Goal: Use online tool/utility: Utilize a website feature to perform a specific function

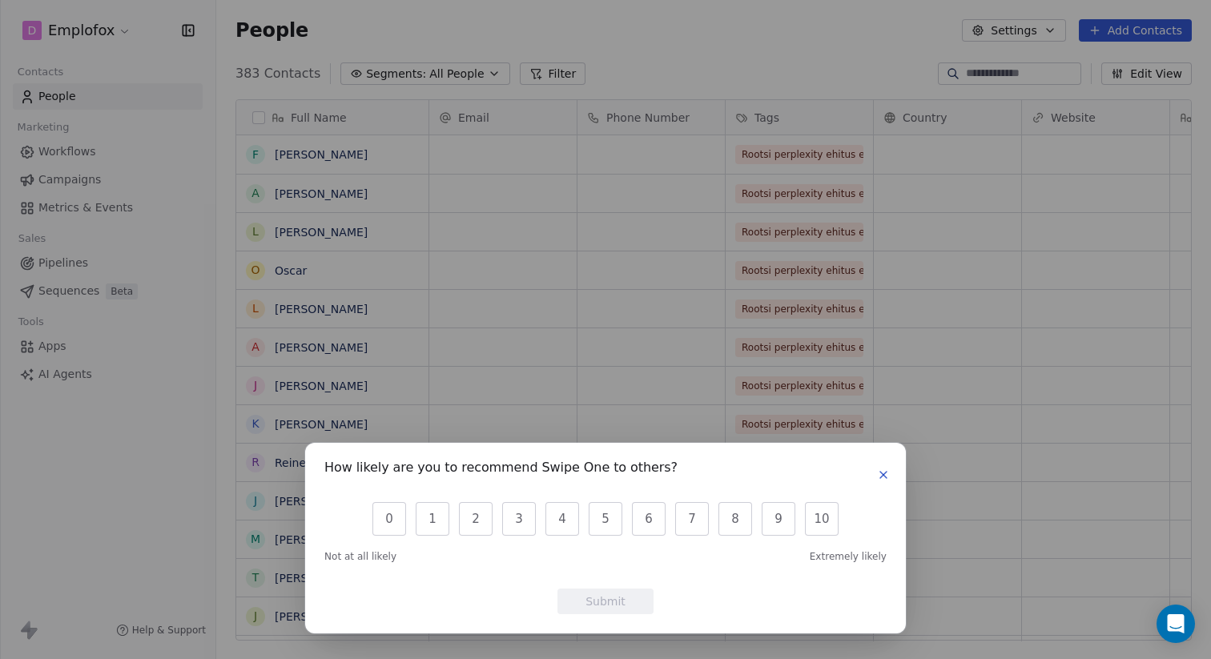
scroll to position [580, 995]
click at [881, 475] on icon "button" at bounding box center [883, 475] width 13 height 13
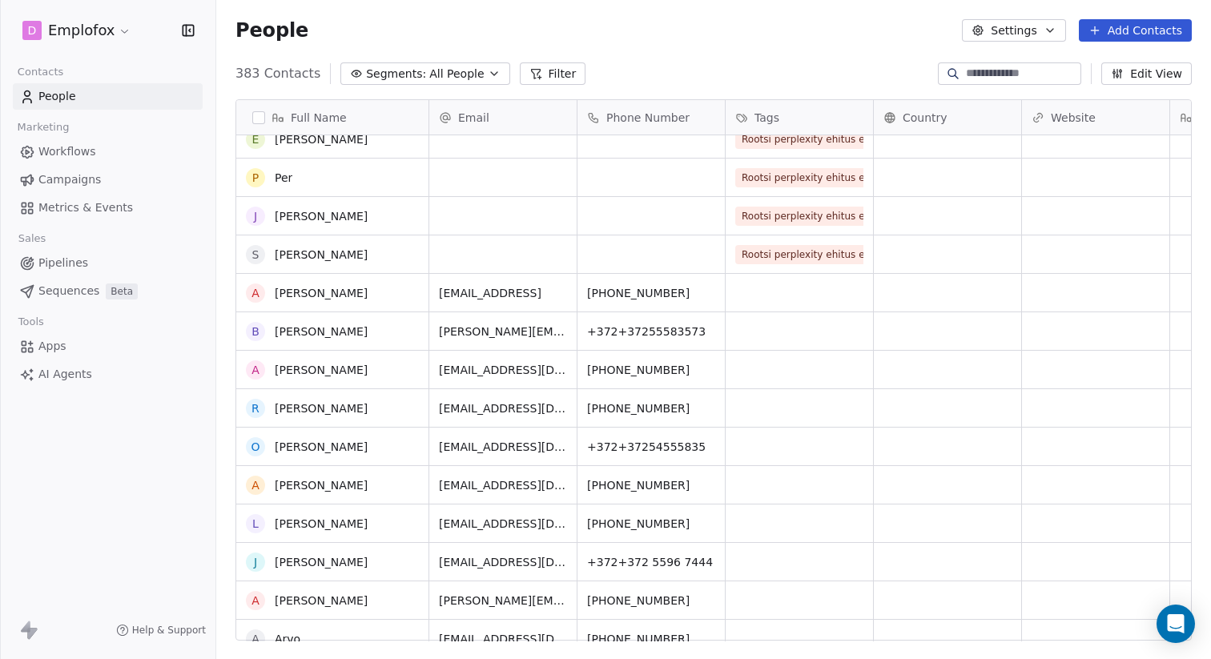
scroll to position [2128, 0]
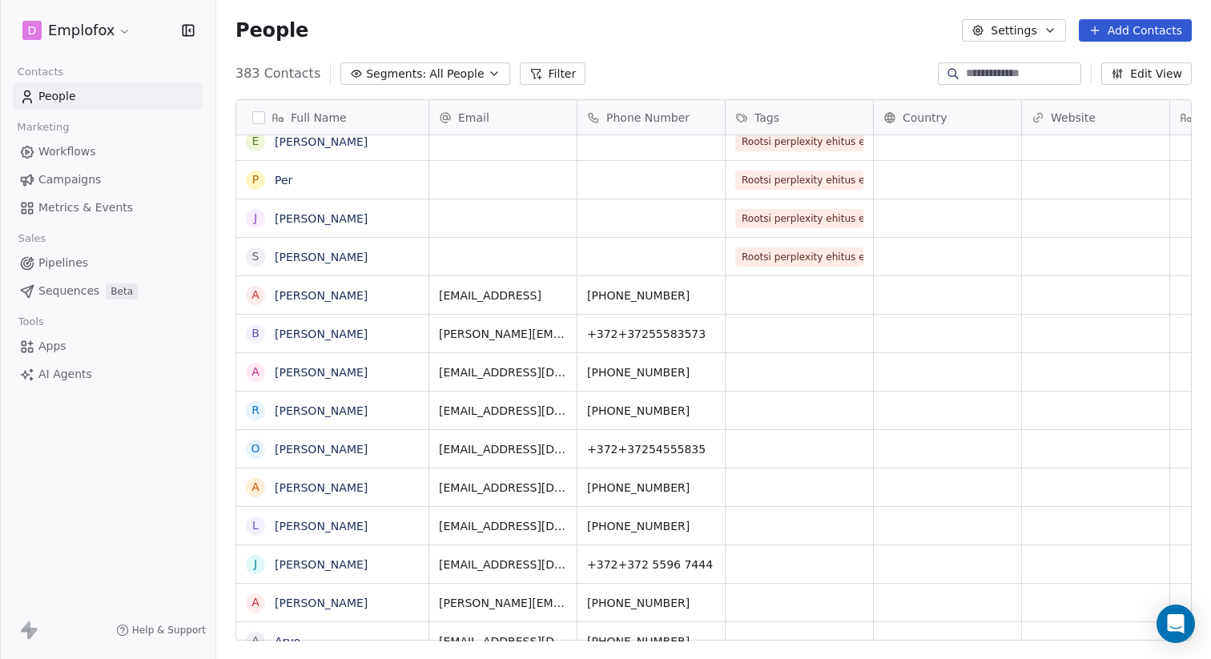
click at [85, 350] on link "Apps" at bounding box center [108, 346] width 190 height 26
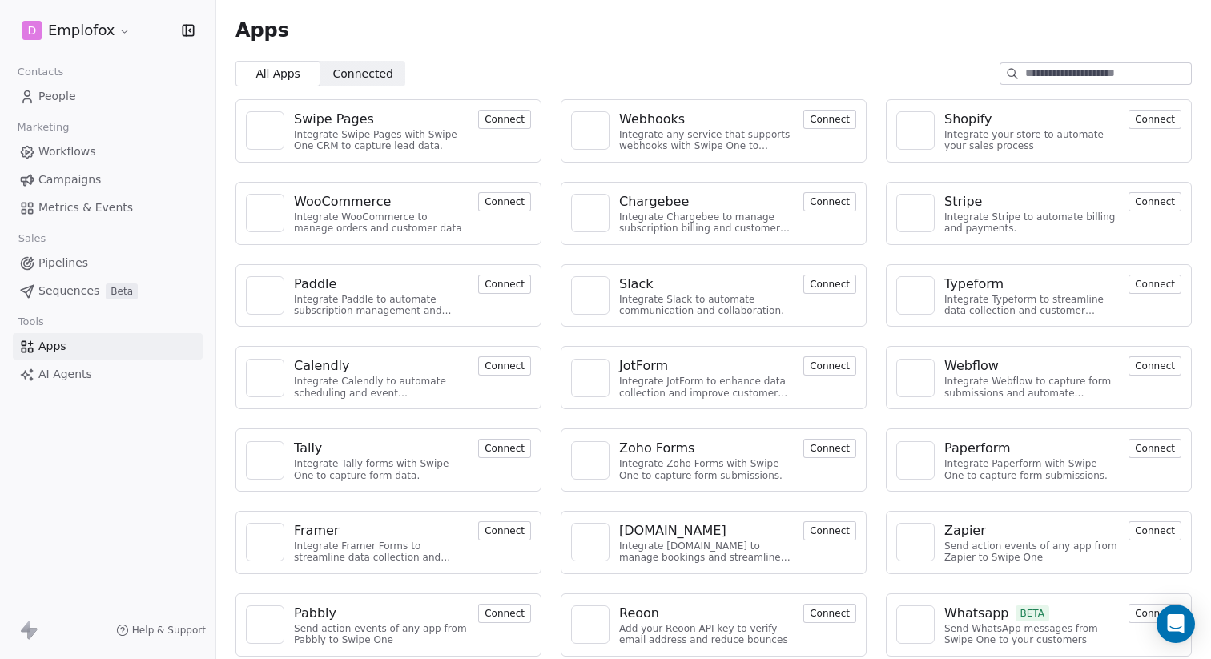
scroll to position [10, 0]
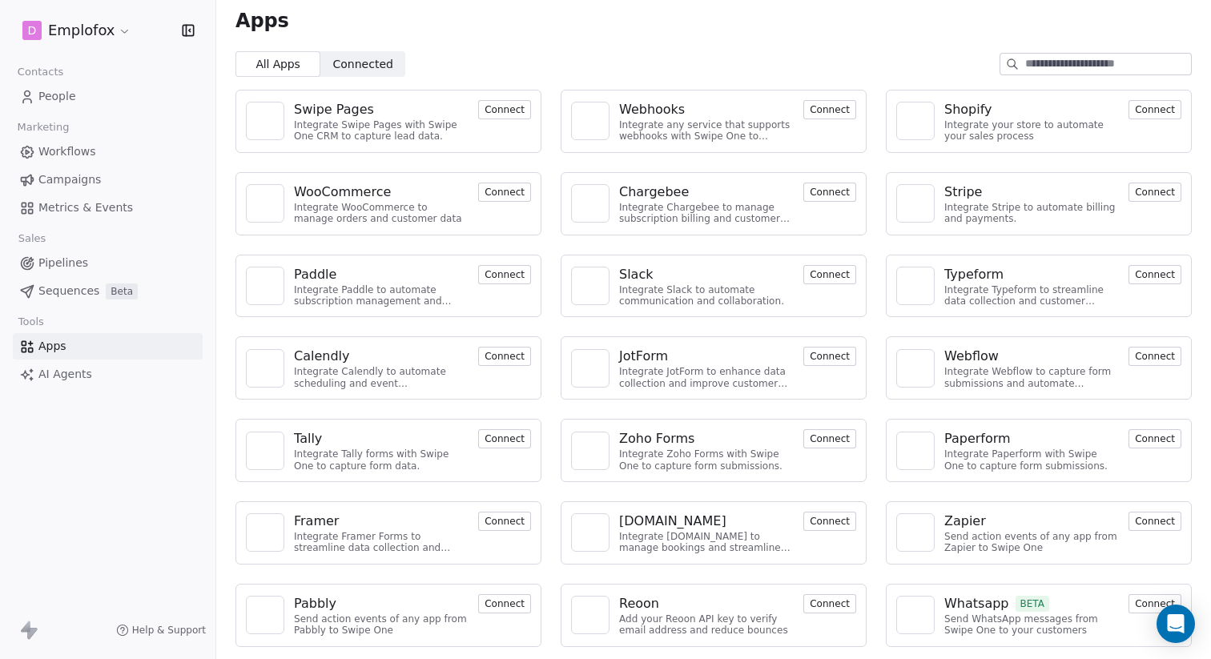
click at [489, 605] on button "Connect" at bounding box center [504, 603] width 53 height 19
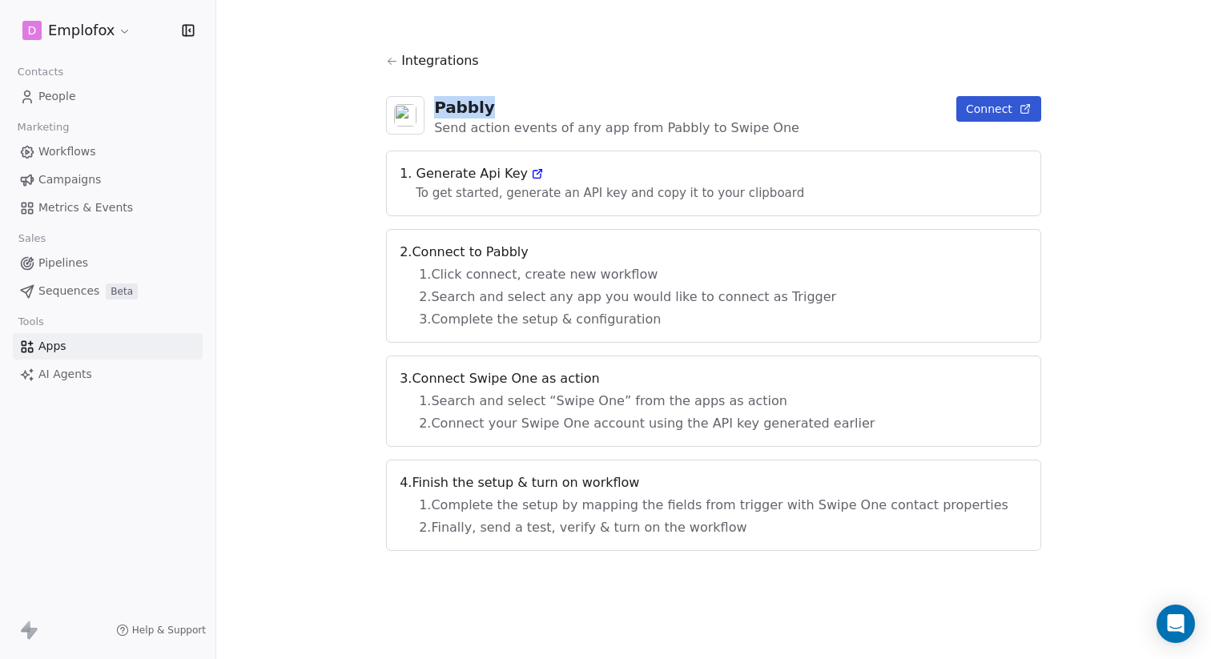
drag, startPoint x: 467, startPoint y: 105, endPoint x: 516, endPoint y: 106, distance: 48.9
click at [516, 106] on div "Pabbly" at bounding box center [616, 107] width 365 height 22
copy div "Pabbly"
click at [73, 257] on span "Pipelines" at bounding box center [63, 263] width 50 height 17
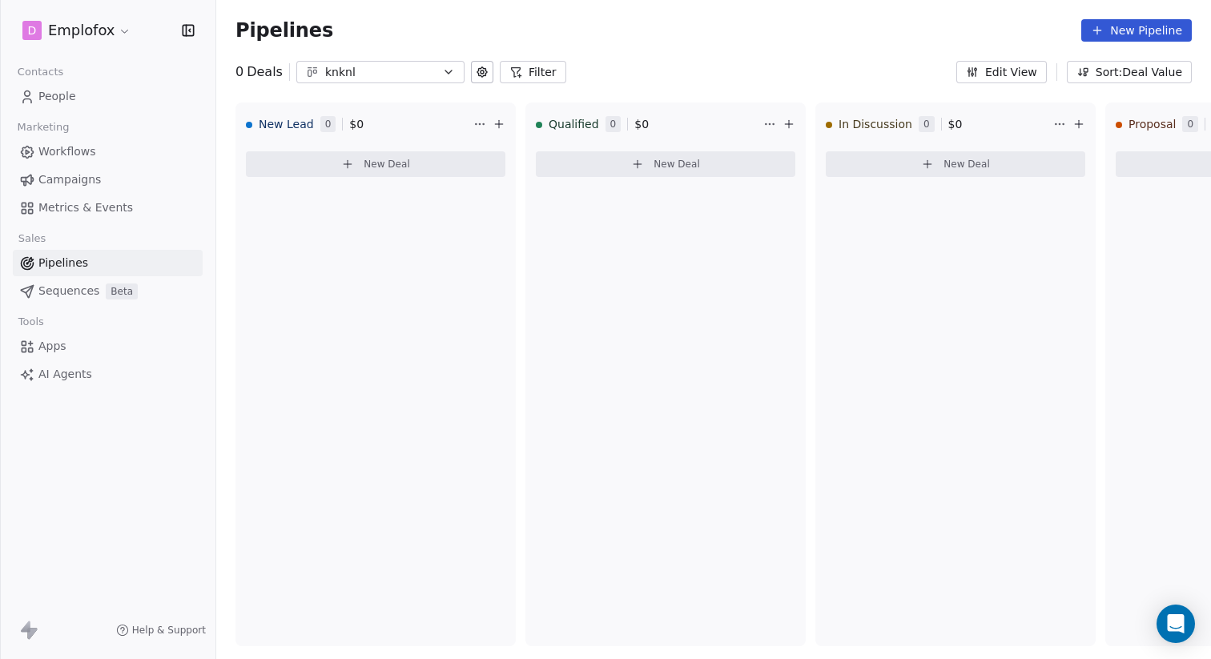
click at [82, 288] on span "Sequences" at bounding box center [68, 291] width 61 height 17
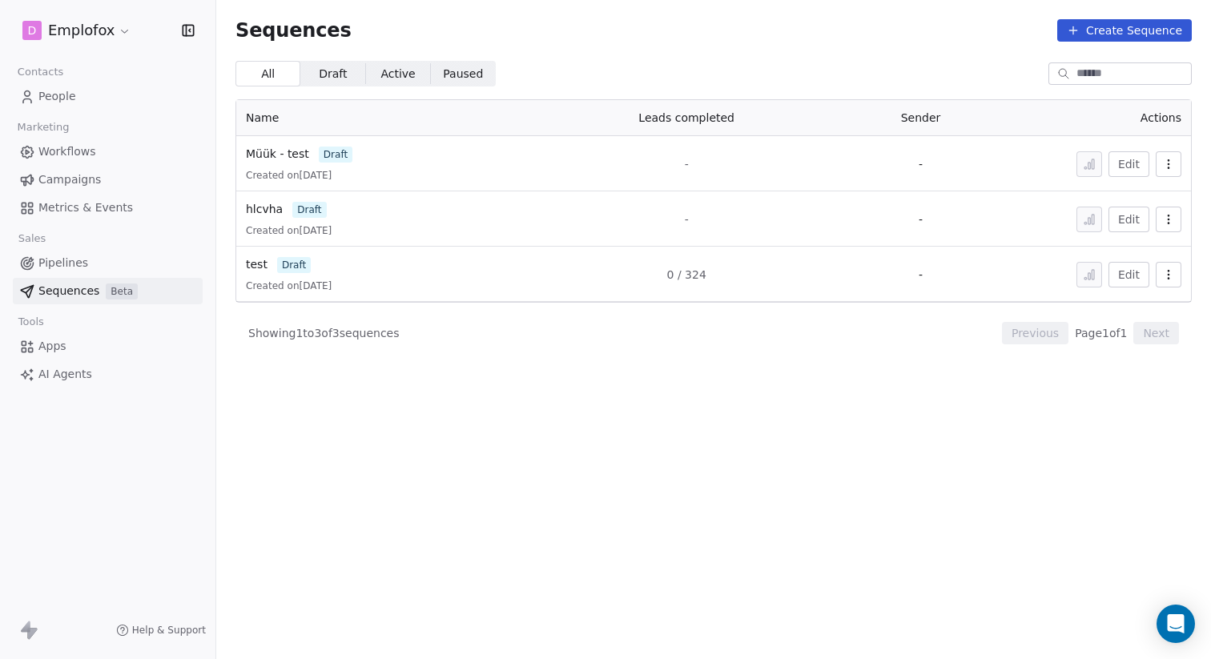
click at [88, 151] on span "Workflows" at bounding box center [67, 151] width 58 height 17
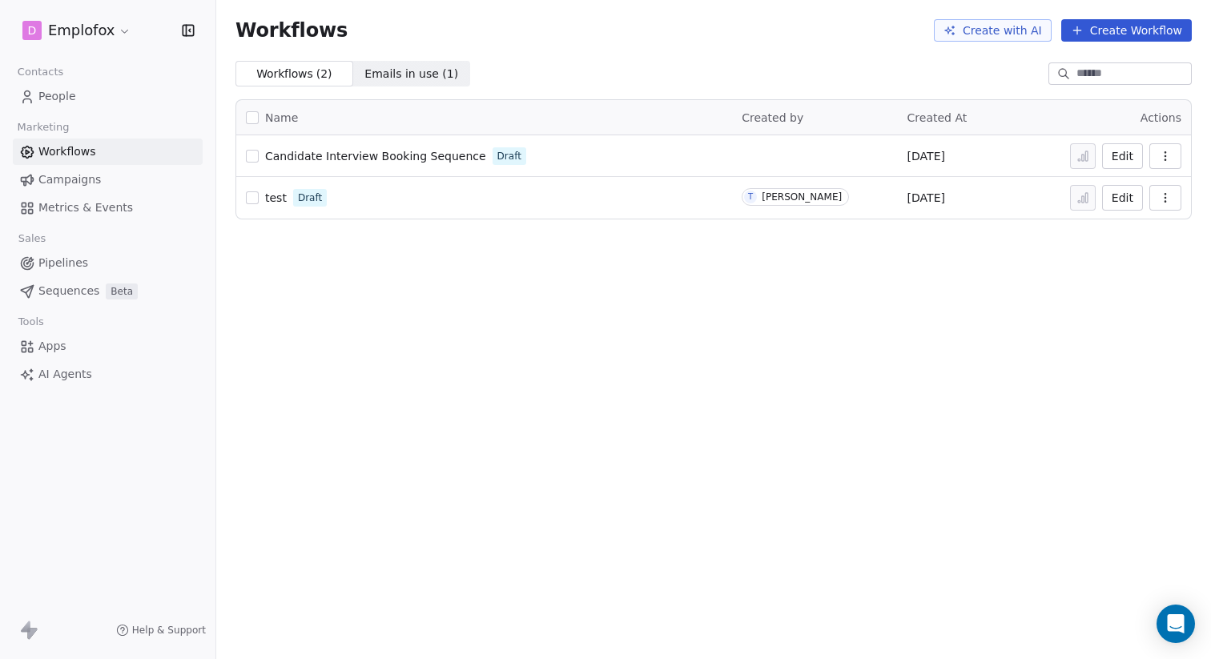
click at [88, 186] on span "Campaigns" at bounding box center [69, 179] width 62 height 17
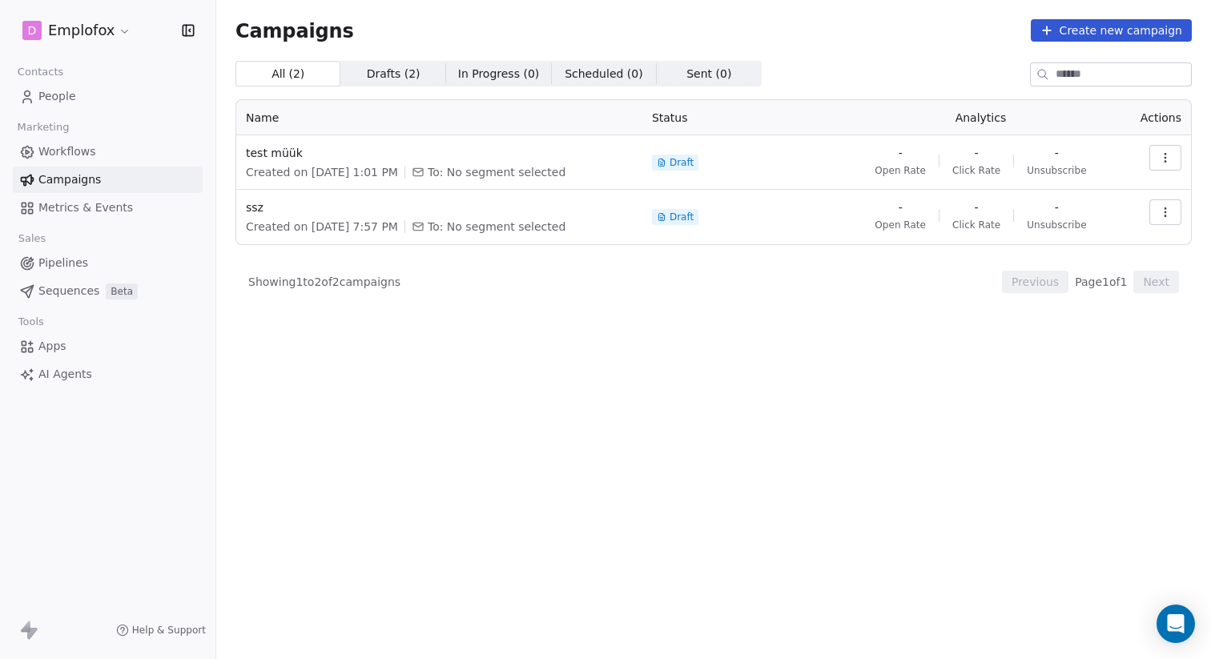
click at [83, 211] on span "Metrics & Events" at bounding box center [85, 207] width 95 height 17
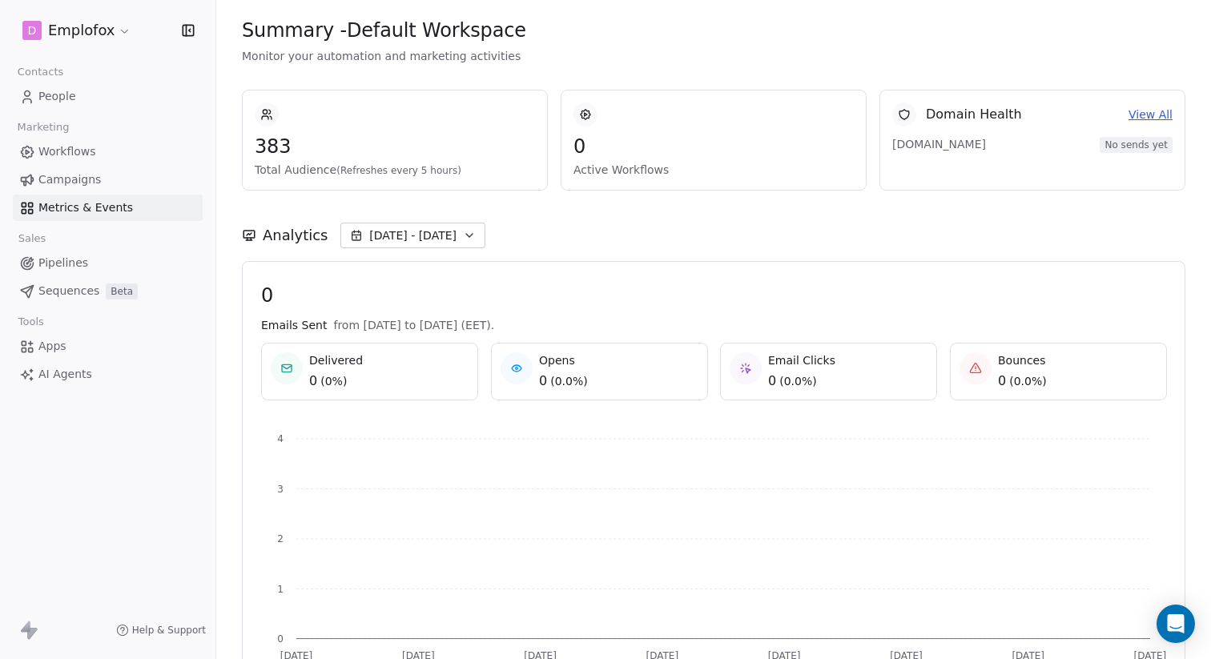
click at [76, 159] on span "Workflows" at bounding box center [67, 151] width 58 height 17
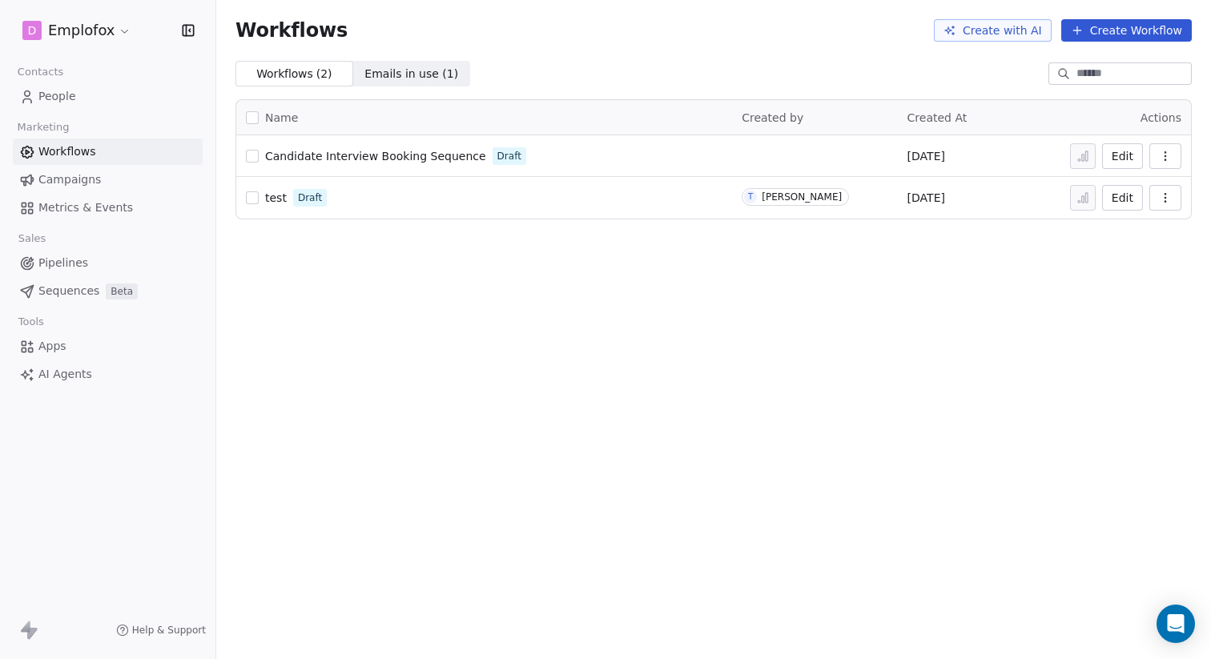
click at [59, 378] on span "AI Agents" at bounding box center [65, 374] width 54 height 17
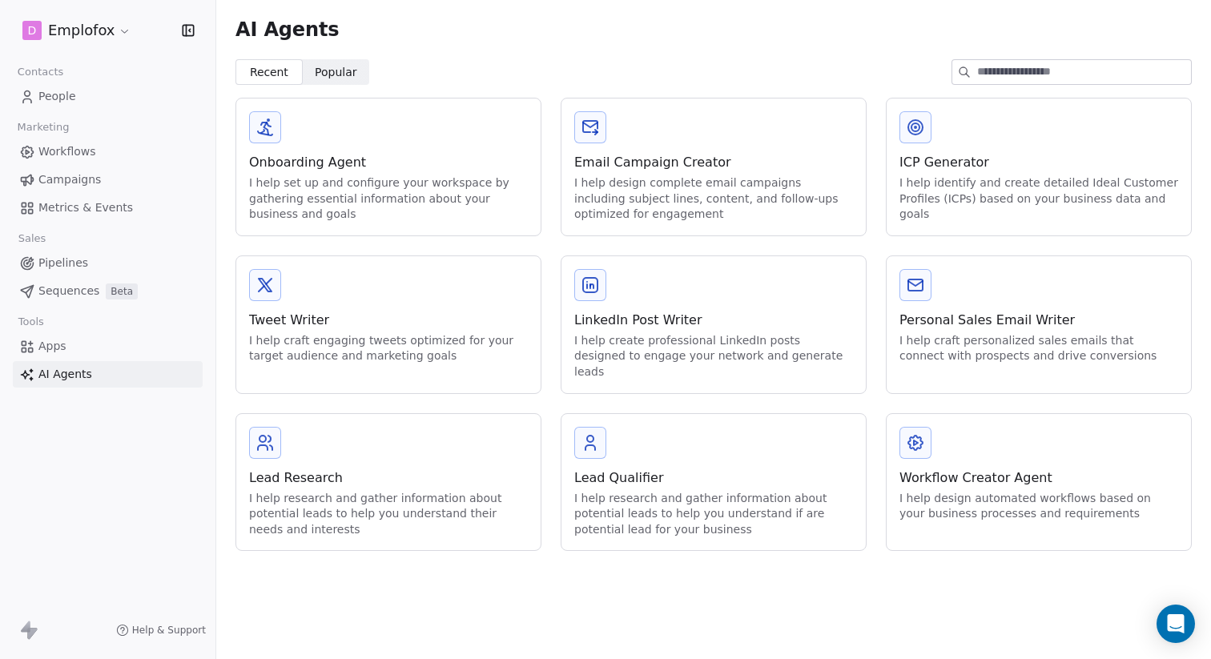
click at [332, 75] on span "Popular" at bounding box center [336, 72] width 42 height 17
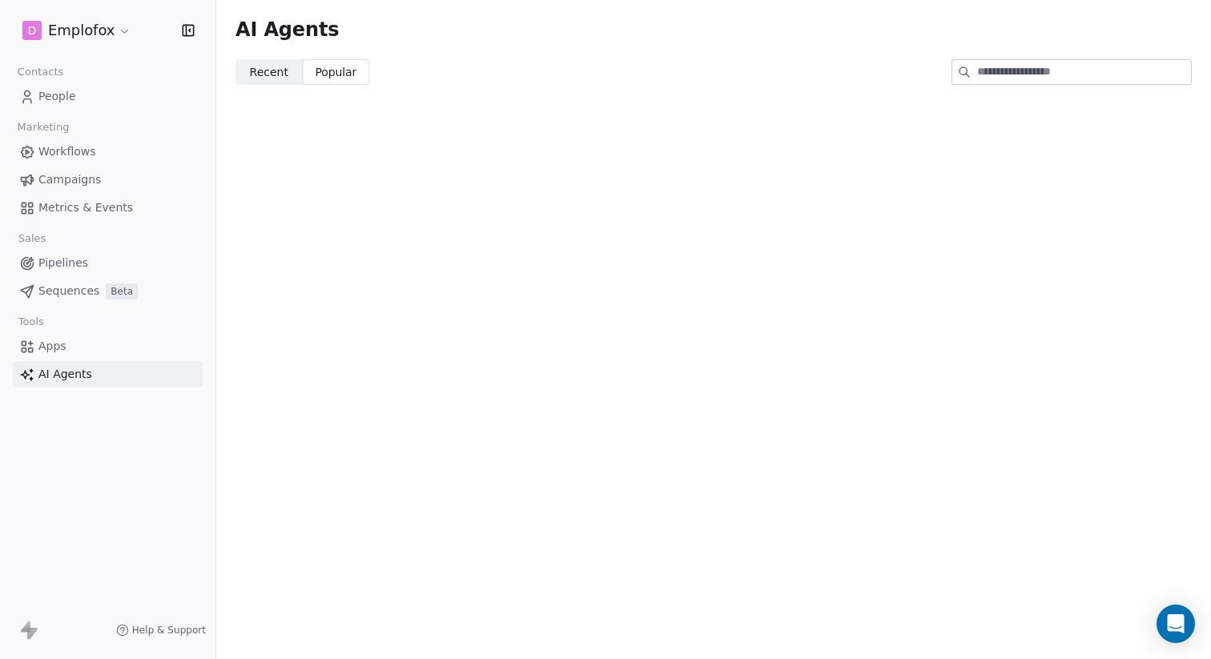
click at [286, 74] on span "Recent Recent" at bounding box center [268, 72] width 67 height 26
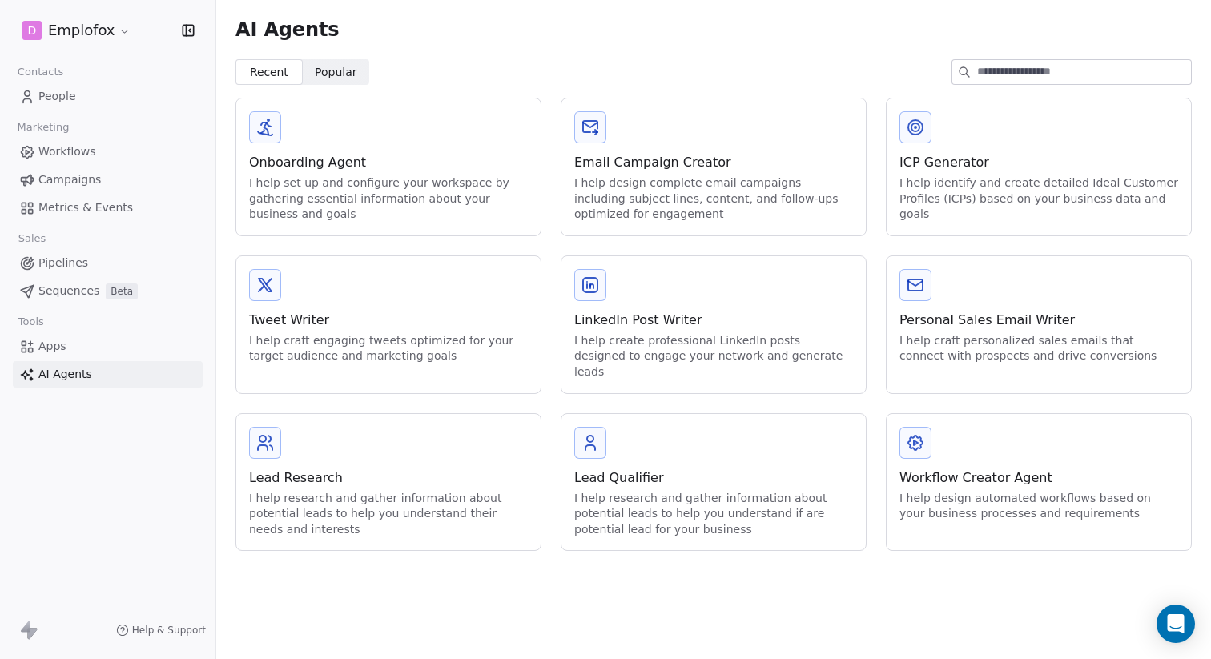
click at [692, 183] on div "I help design complete email campaigns including subject lines, content, and fo…" at bounding box center [713, 198] width 279 height 47
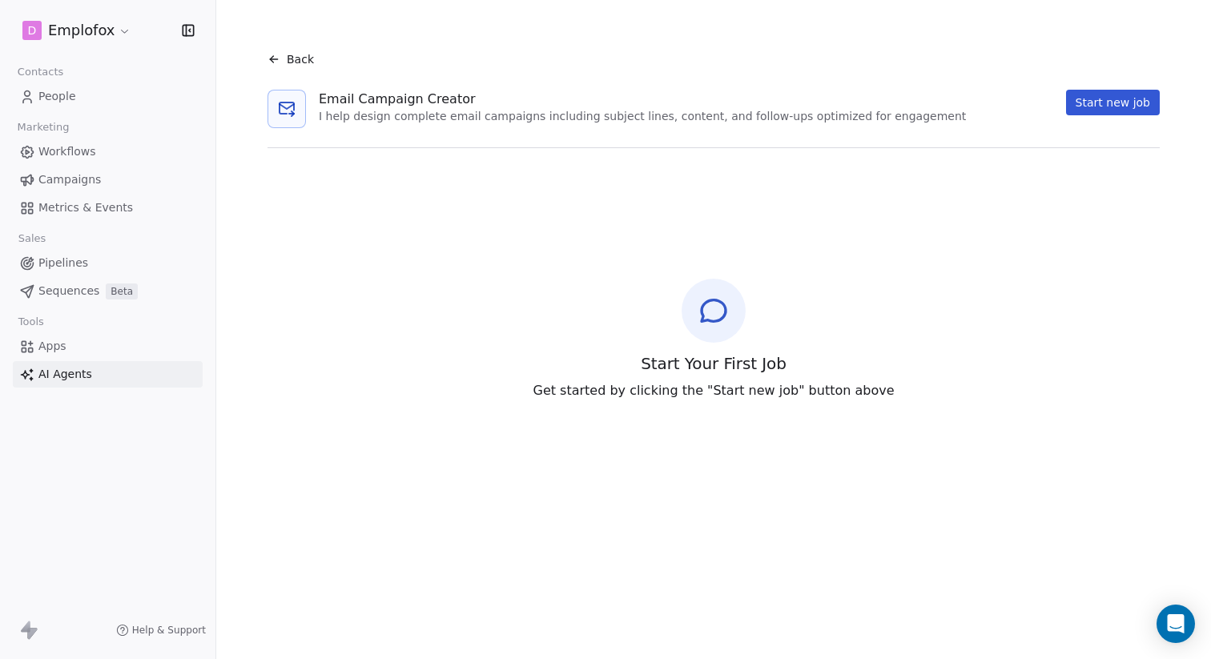
click at [1102, 100] on button "Start new job" at bounding box center [1113, 103] width 94 height 26
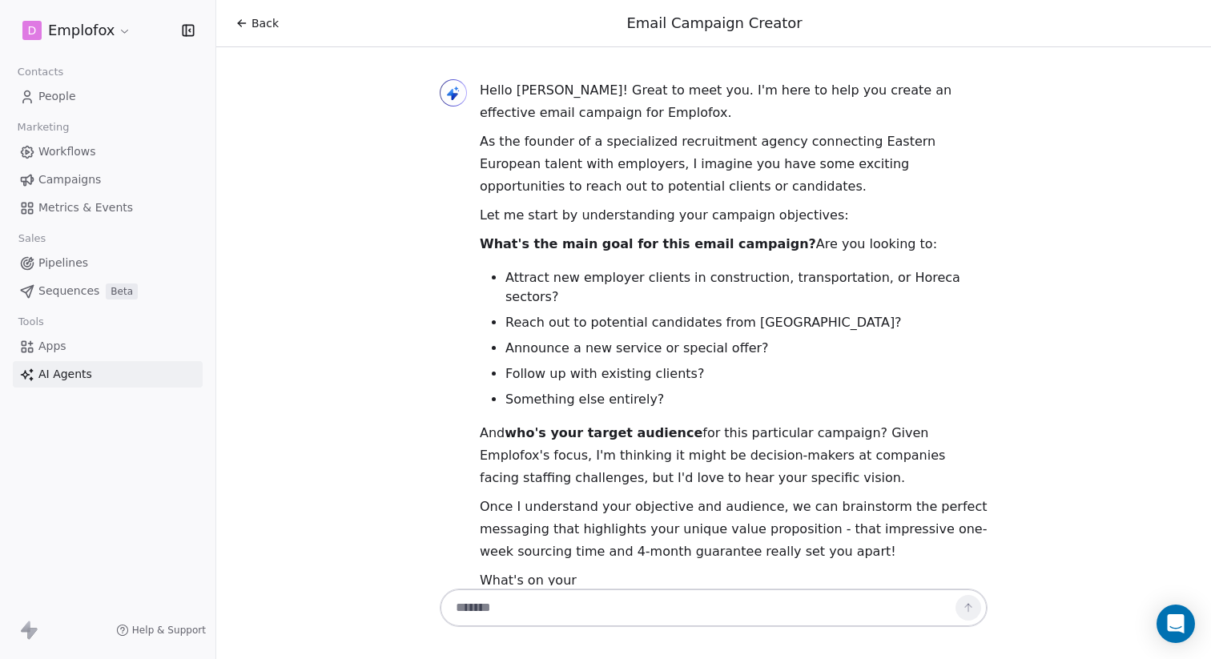
scroll to position [19, 0]
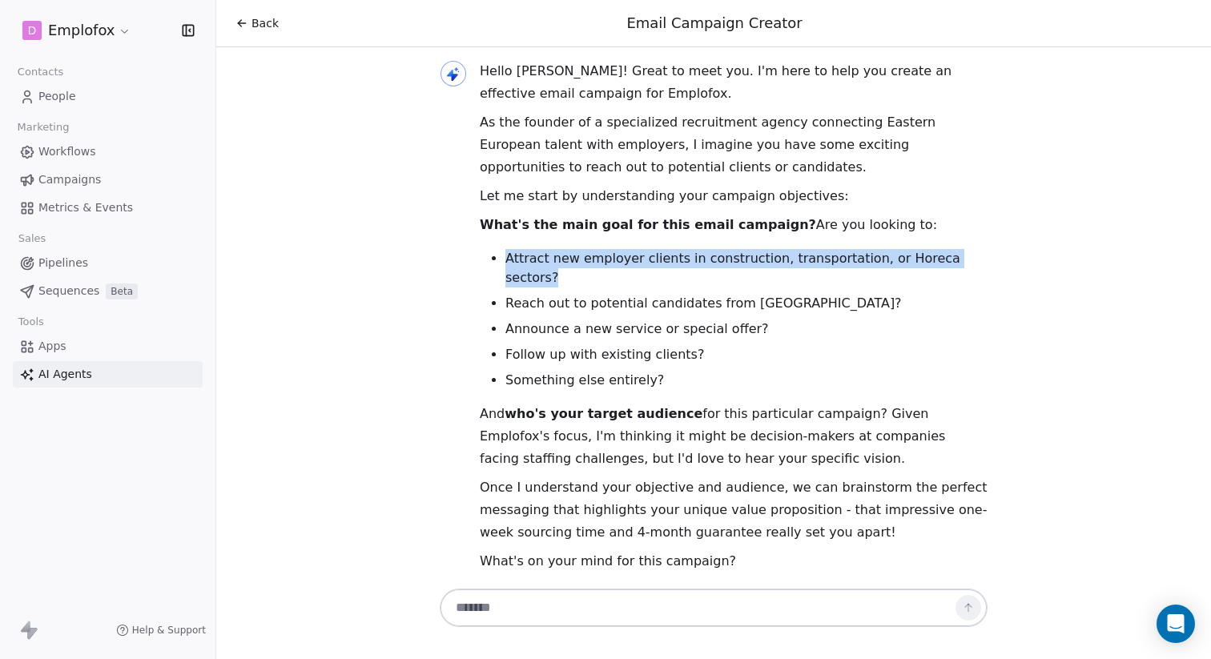
drag, startPoint x: 509, startPoint y: 257, endPoint x: 968, endPoint y: 265, distance: 459.8
click at [968, 265] on li "Attract new employer clients in construction, transportation, or Horeca sectors?" at bounding box center [746, 268] width 482 height 38
copy li "Attract new employer clients in construction, transportation, or Horeca sectors?"
click at [660, 608] on textarea at bounding box center [697, 608] width 501 height 30
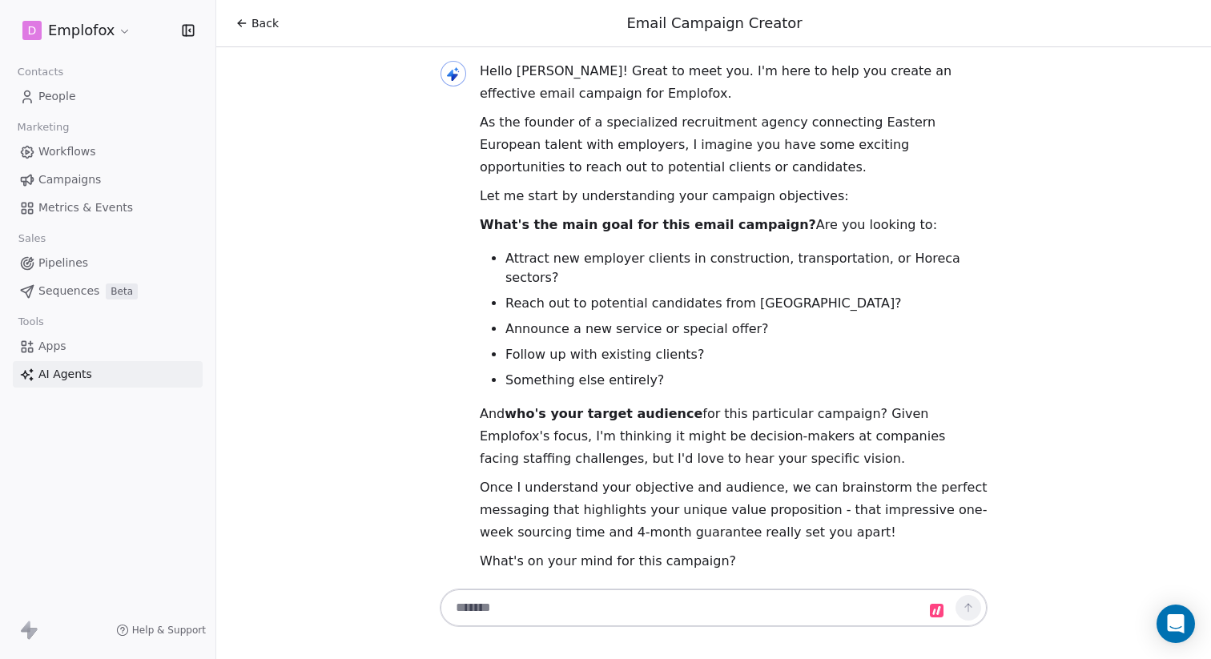
paste textarea "**********"
type textarea "**********"
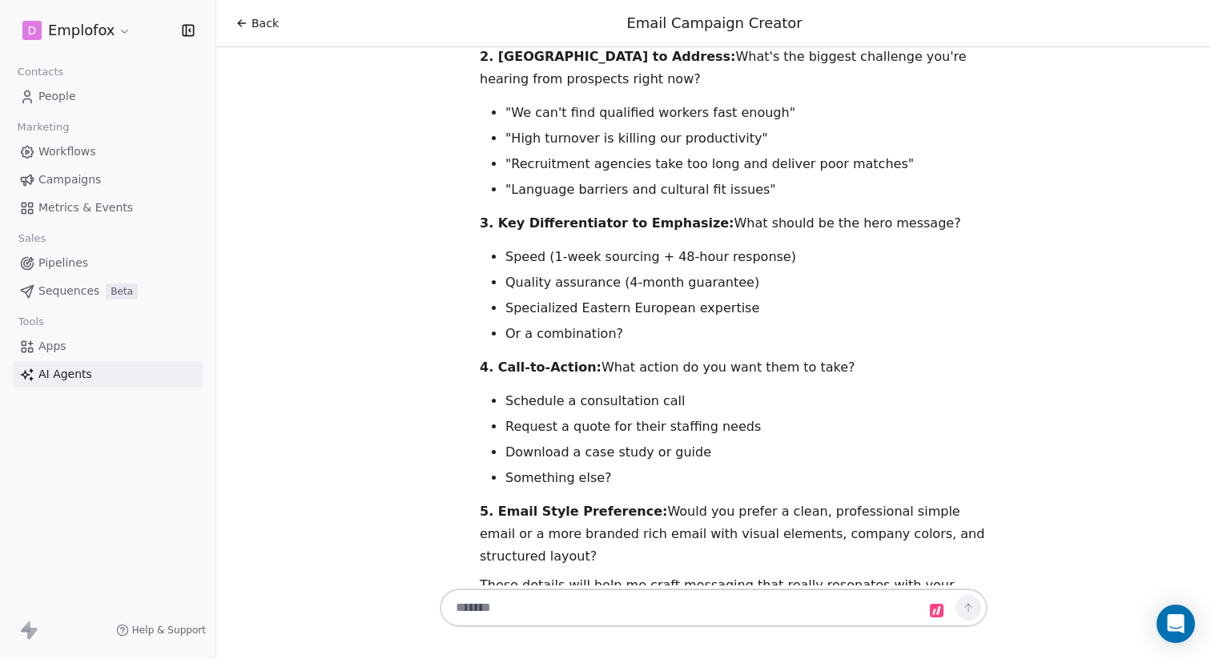
scroll to position [891, 0]
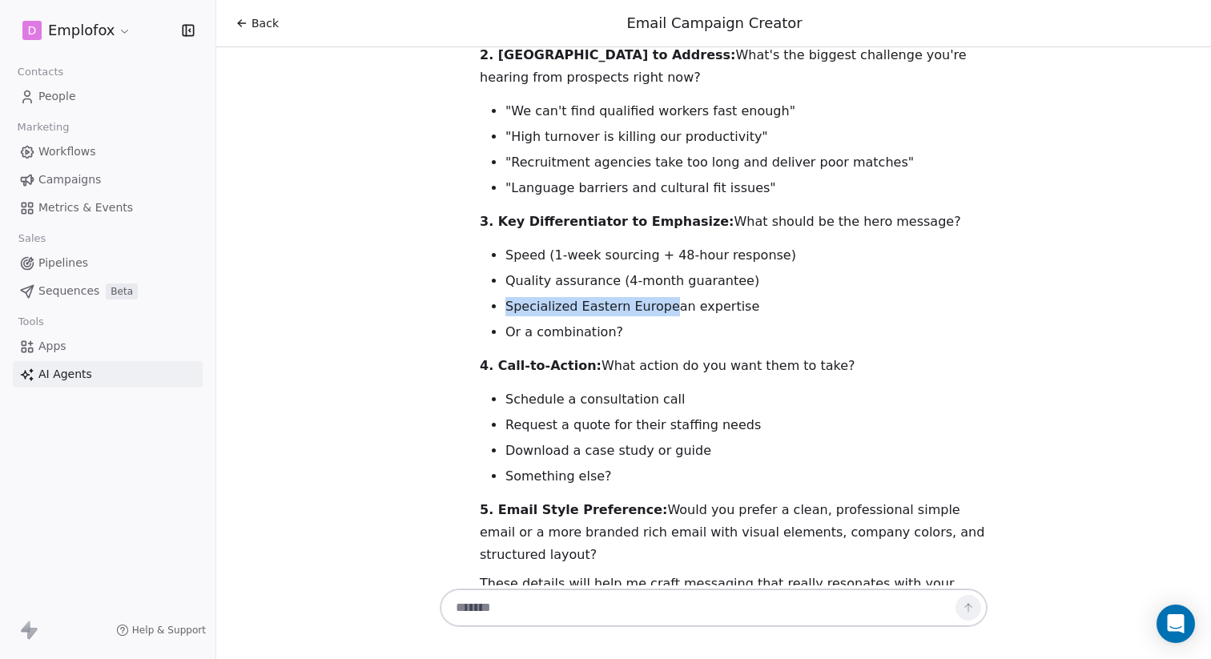
drag, startPoint x: 507, startPoint y: 262, endPoint x: 666, endPoint y: 269, distance: 158.7
click at [666, 297] on li "Specialized Eastern European expertise" at bounding box center [746, 306] width 482 height 19
drag, startPoint x: 532, startPoint y: 289, endPoint x: 624, endPoint y: 284, distance: 92.3
click at [624, 323] on li "Or a combination?" at bounding box center [746, 332] width 482 height 19
copy li "combination?"
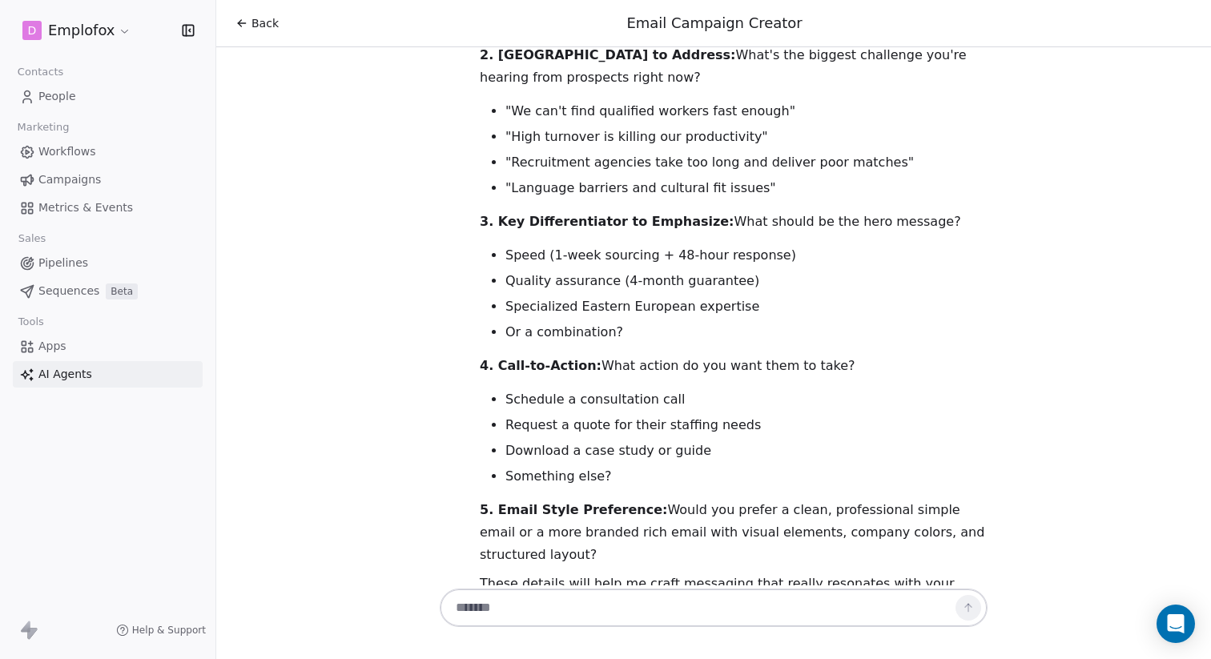
click at [533, 611] on textarea at bounding box center [697, 608] width 501 height 30
paste textarea "**********"
type textarea "**********"
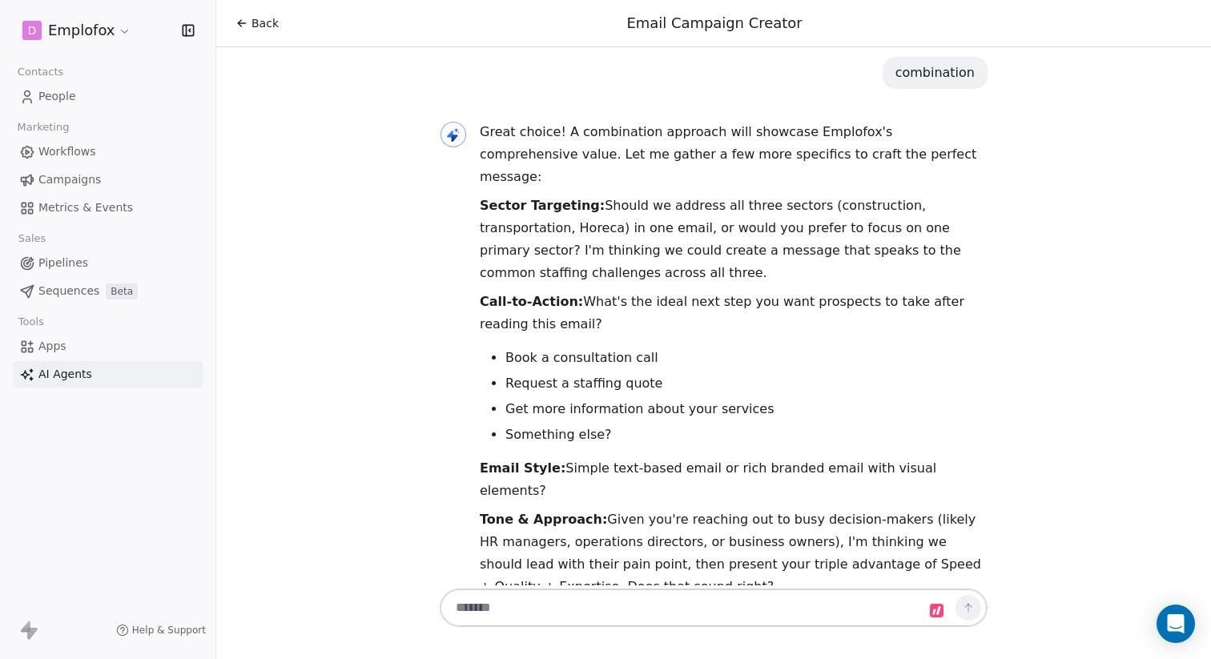
scroll to position [1511, 0]
drag, startPoint x: 506, startPoint y: 247, endPoint x: 661, endPoint y: 252, distance: 154.7
click at [661, 349] on li "Book a consultation call" at bounding box center [746, 358] width 482 height 19
copy li "Book a consultation call"
click at [554, 610] on textarea at bounding box center [697, 608] width 501 height 30
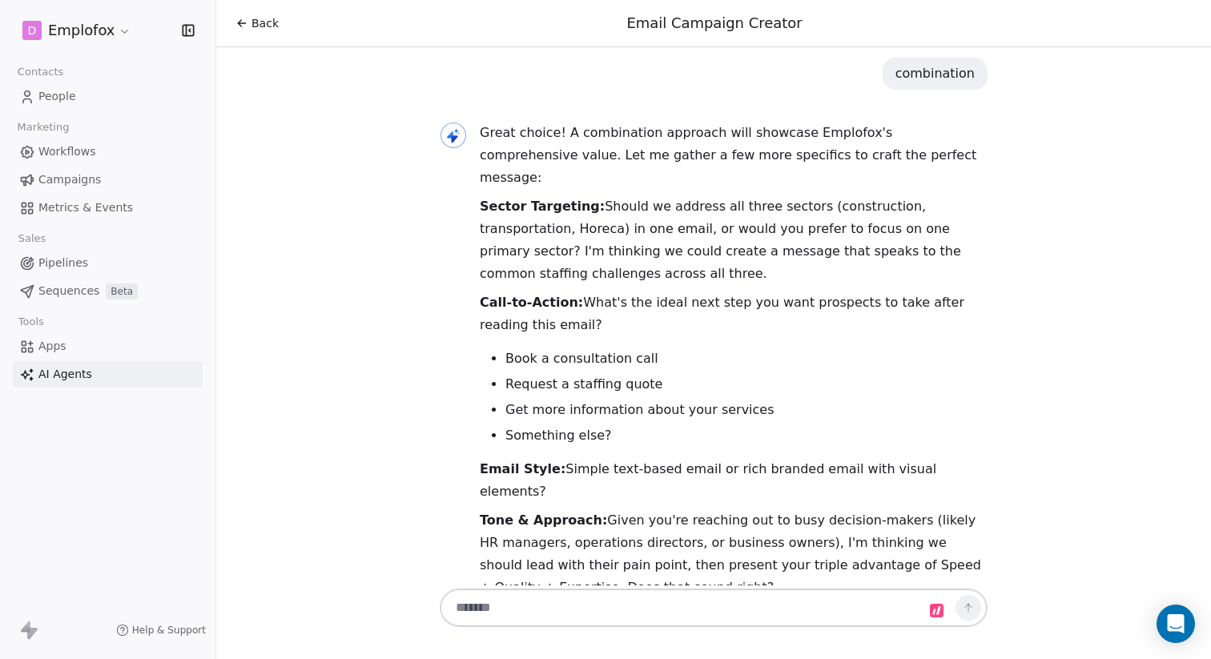
paste textarea "**********"
type textarea "**********"
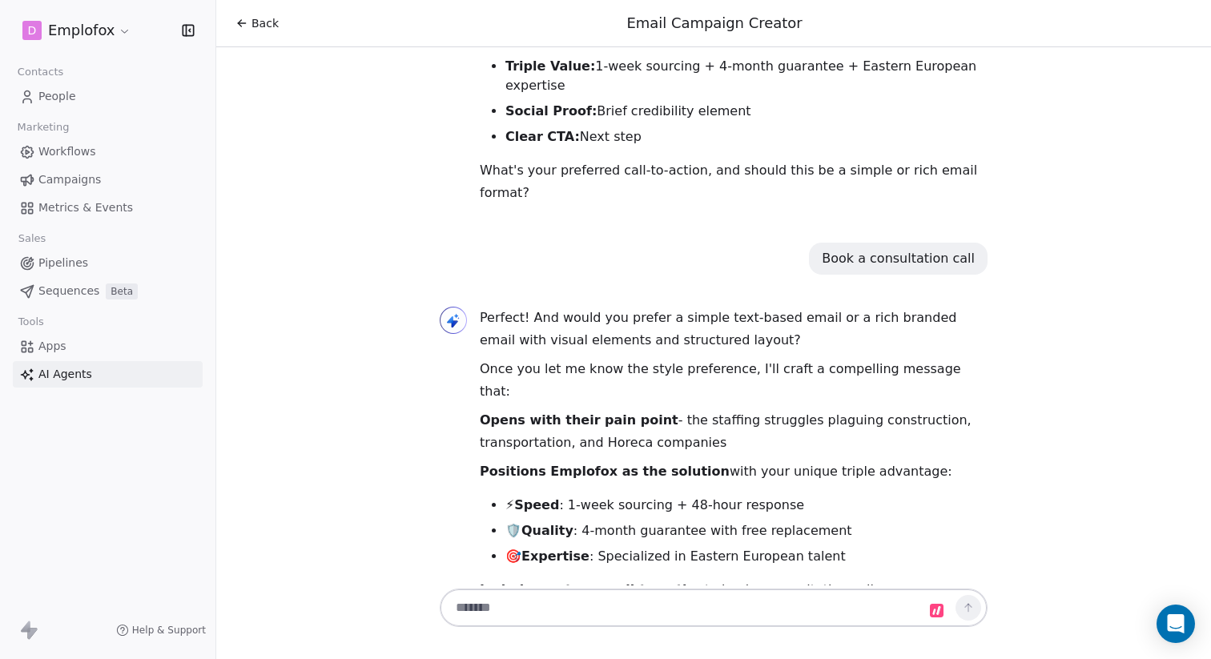
scroll to position [2169, 0]
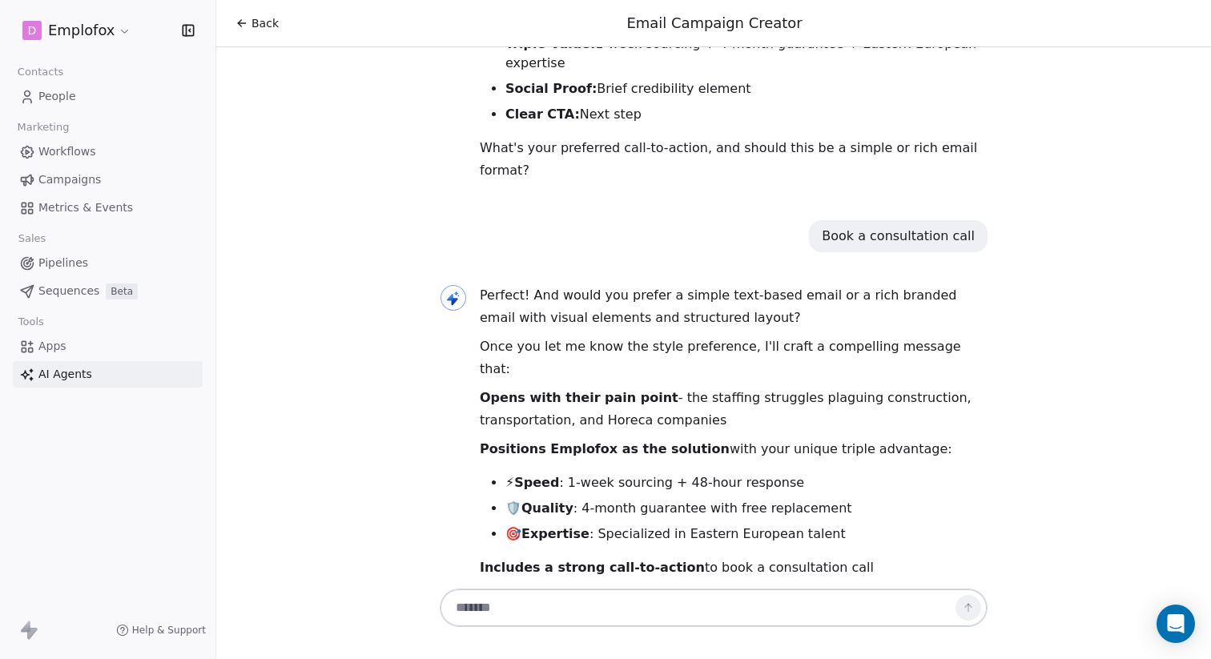
drag, startPoint x: 774, startPoint y: 518, endPoint x: 871, endPoint y: 516, distance: 96.9
copy p "simple and direct"
click at [680, 600] on textarea at bounding box center [697, 608] width 501 height 30
paste textarea "**********"
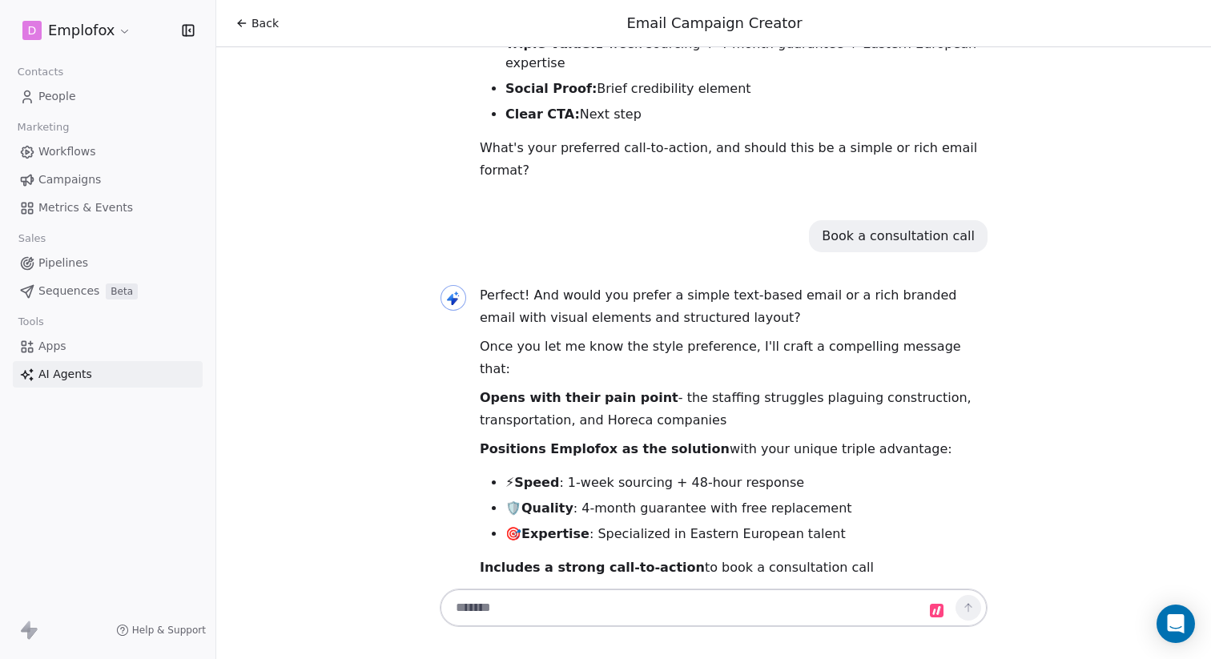
type textarea "**********"
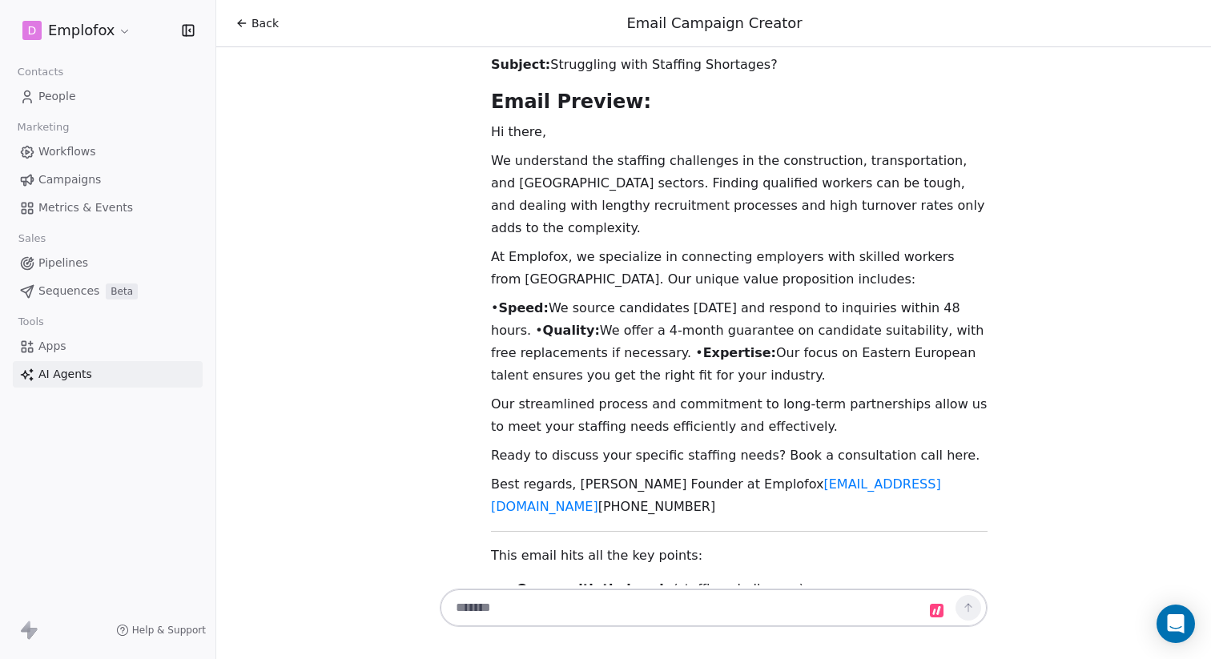
scroll to position [3824, 0]
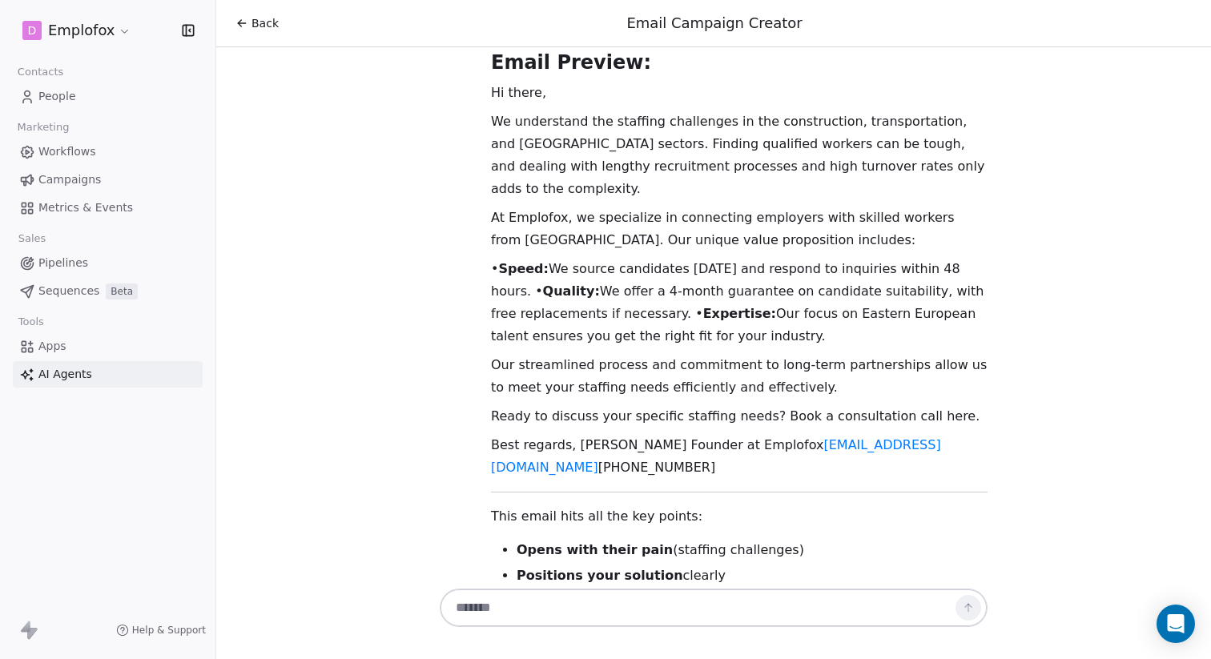
click at [80, 102] on link "People" at bounding box center [108, 96] width 190 height 26
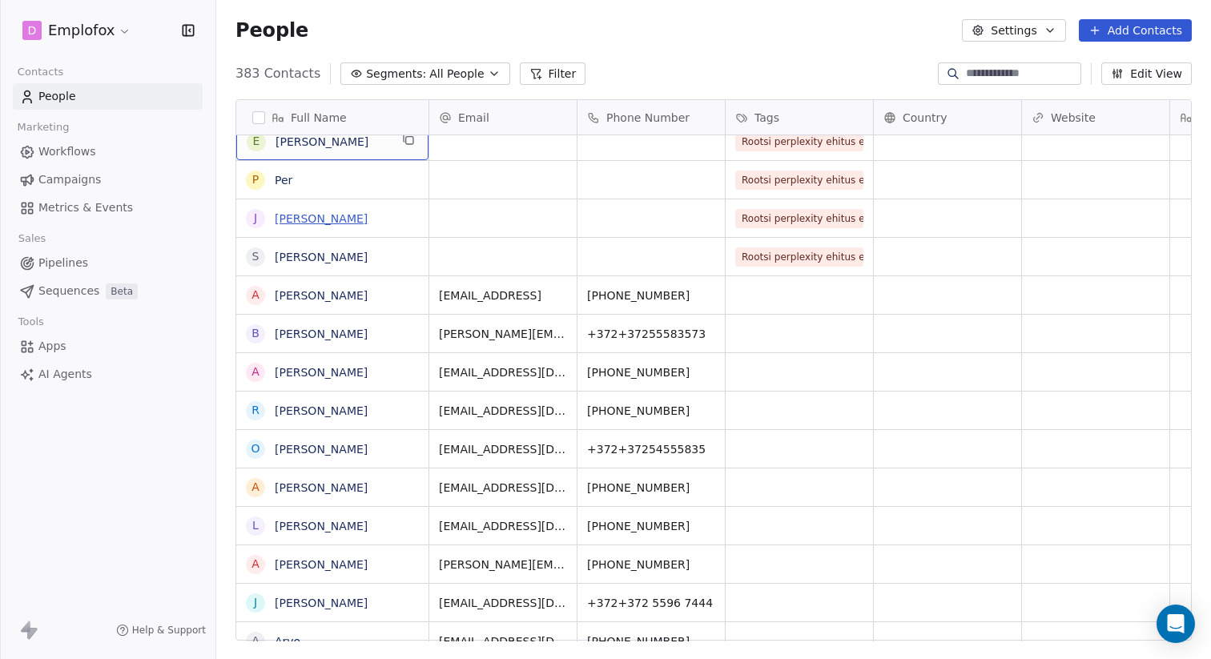
scroll to position [2114, 0]
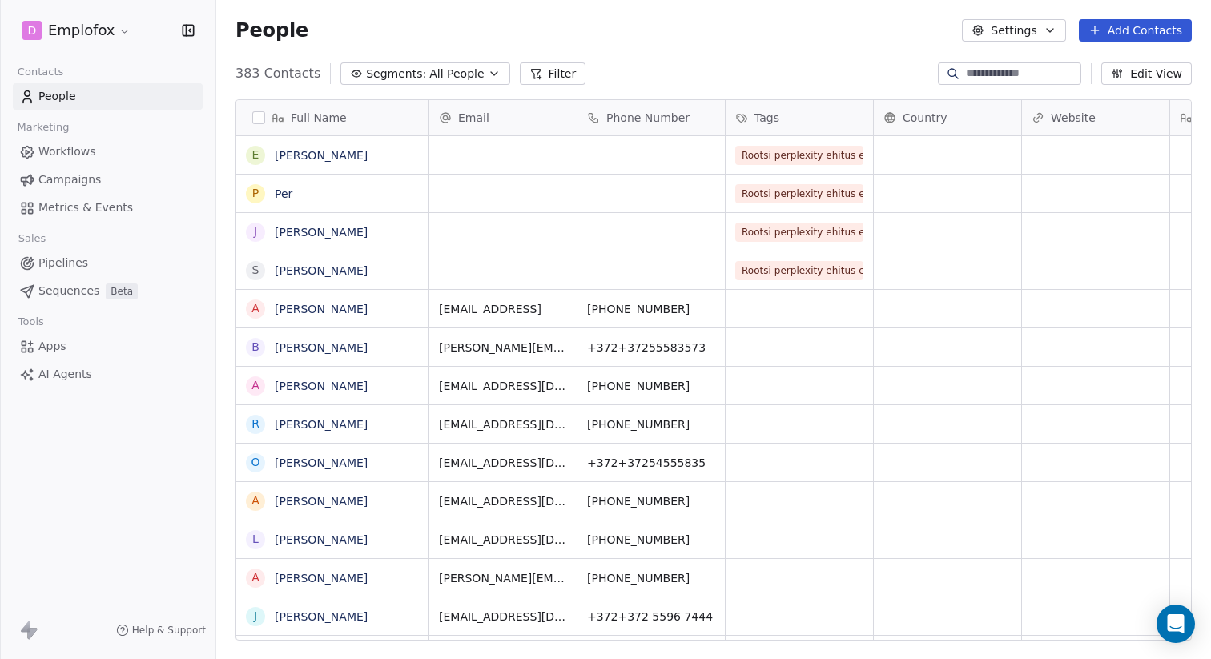
click at [415, 73] on span "Segments:" at bounding box center [396, 74] width 60 height 17
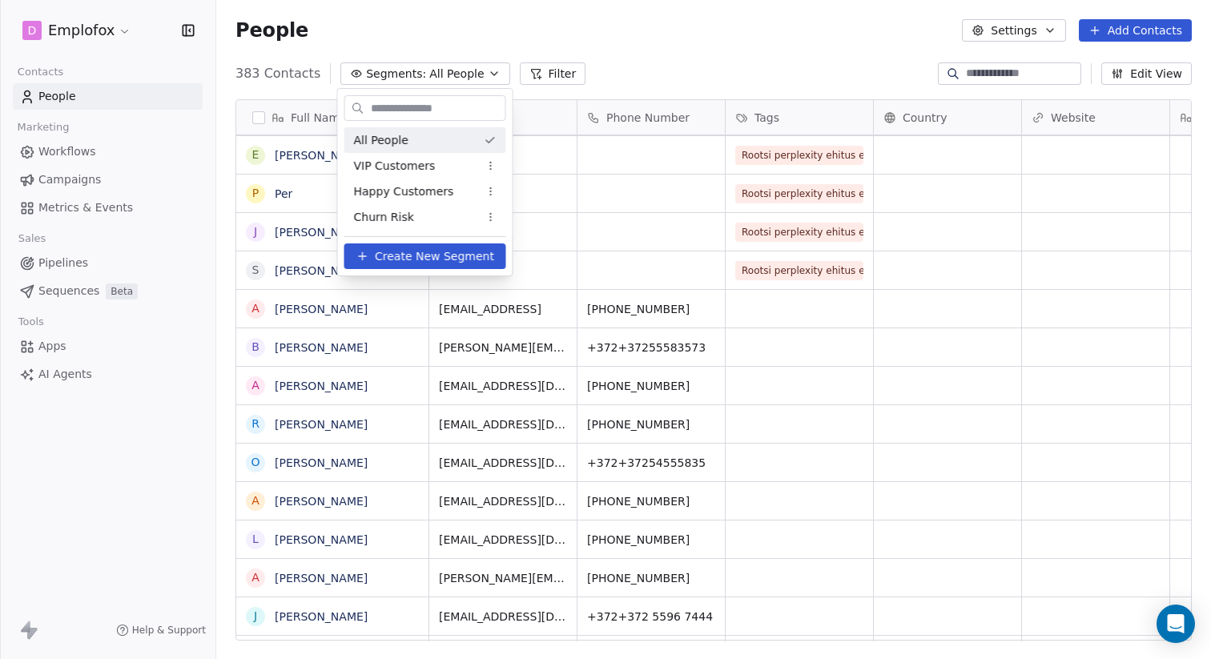
click at [528, 77] on html "D Emplofox Contacts People Marketing Workflows Campaigns Metrics & Events Sales…" at bounding box center [605, 329] width 1211 height 659
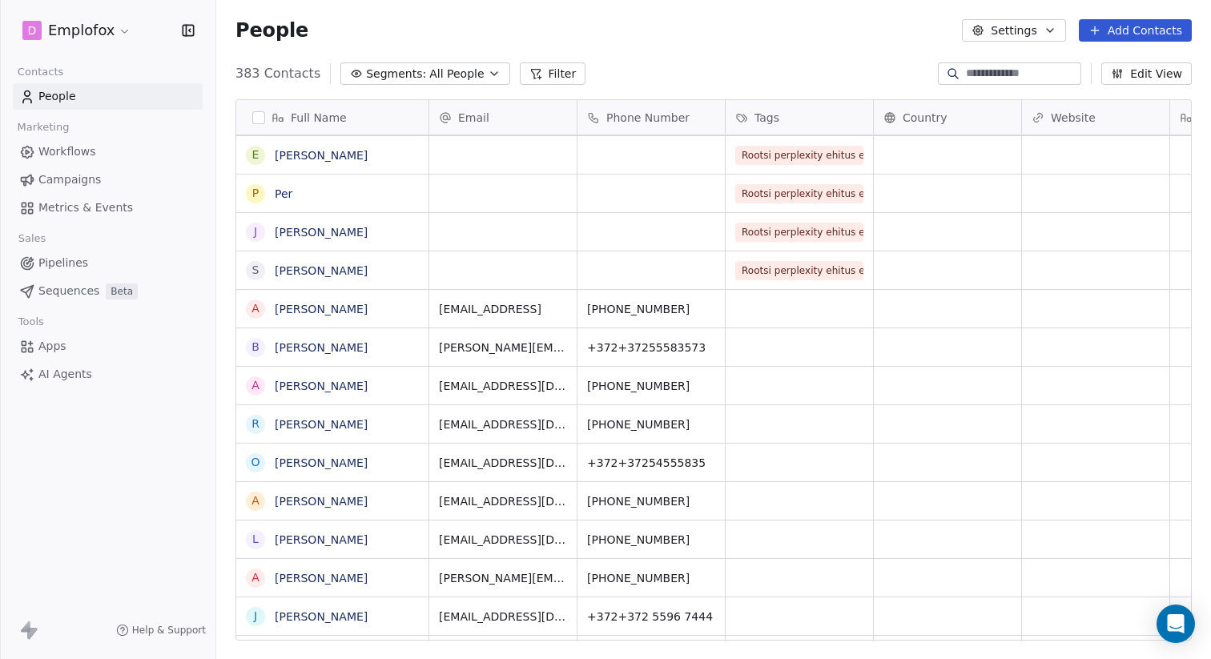
click at [537, 78] on icon at bounding box center [538, 78] width 3 height 0
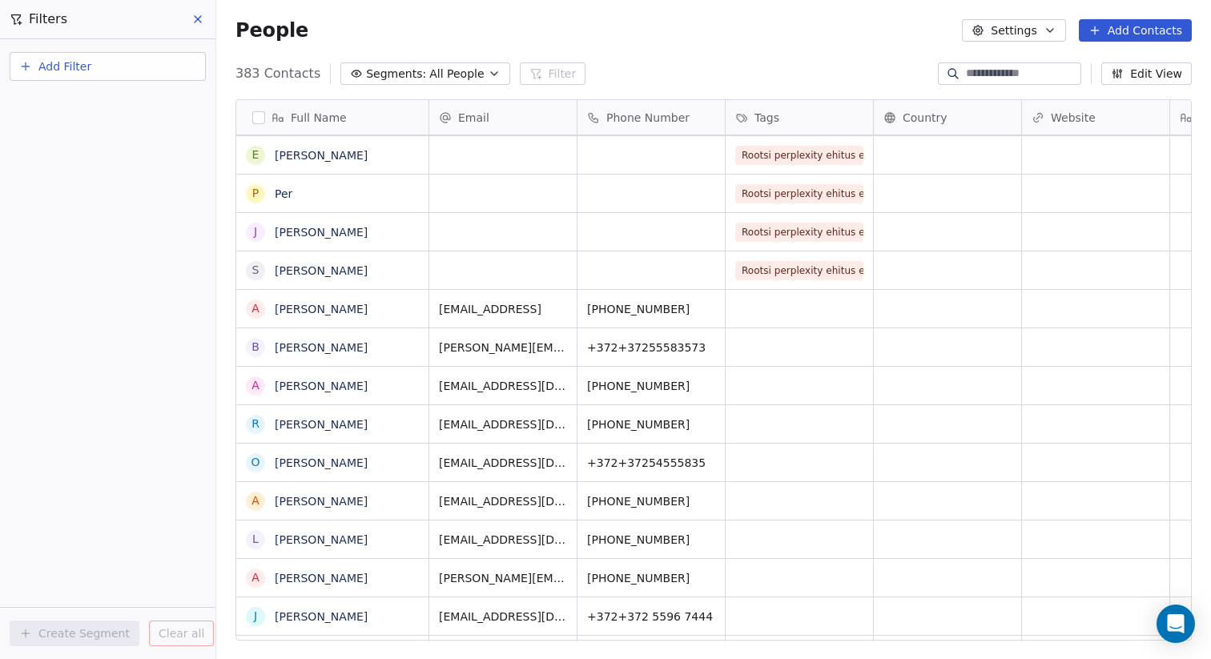
click at [140, 68] on button "Add Filter" at bounding box center [108, 66] width 196 height 29
click at [519, 78] on html "D Emplofox Contacts People Marketing Workflows Campaigns Metrics & Events Sales…" at bounding box center [605, 329] width 1211 height 659
click at [51, 21] on span "Filters" at bounding box center [48, 19] width 38 height 19
